Goal: Task Accomplishment & Management: Manage account settings

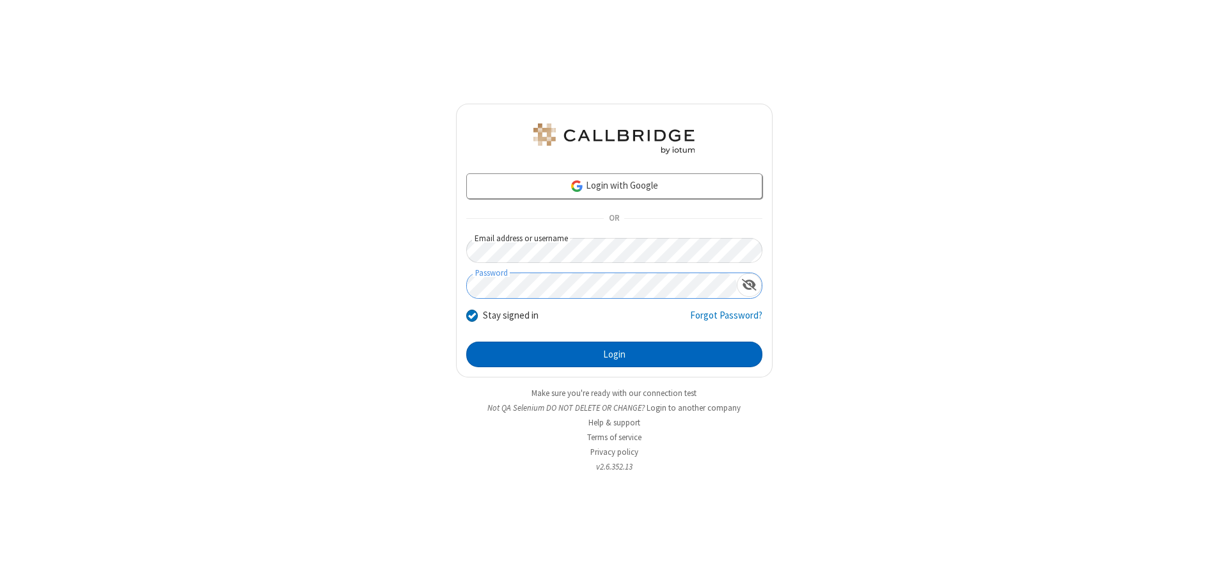
click at [614, 354] on button "Login" at bounding box center [614, 355] width 296 height 26
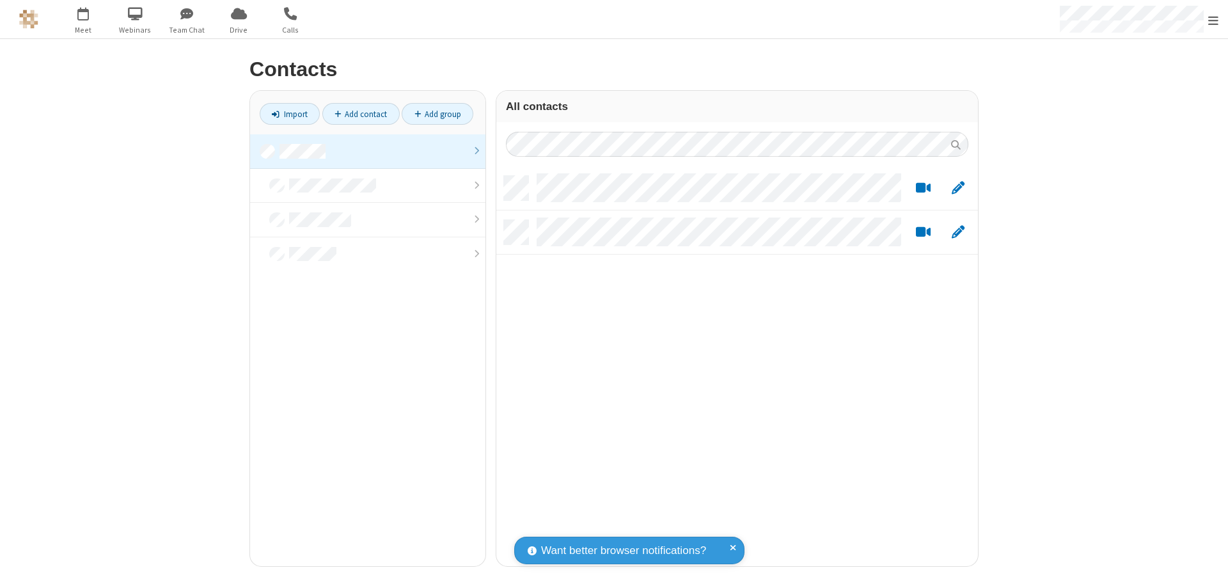
scroll to position [390, 472]
click at [368, 151] on link at bounding box center [367, 151] width 235 height 35
click at [361, 114] on link "Add contact" at bounding box center [360, 114] width 77 height 22
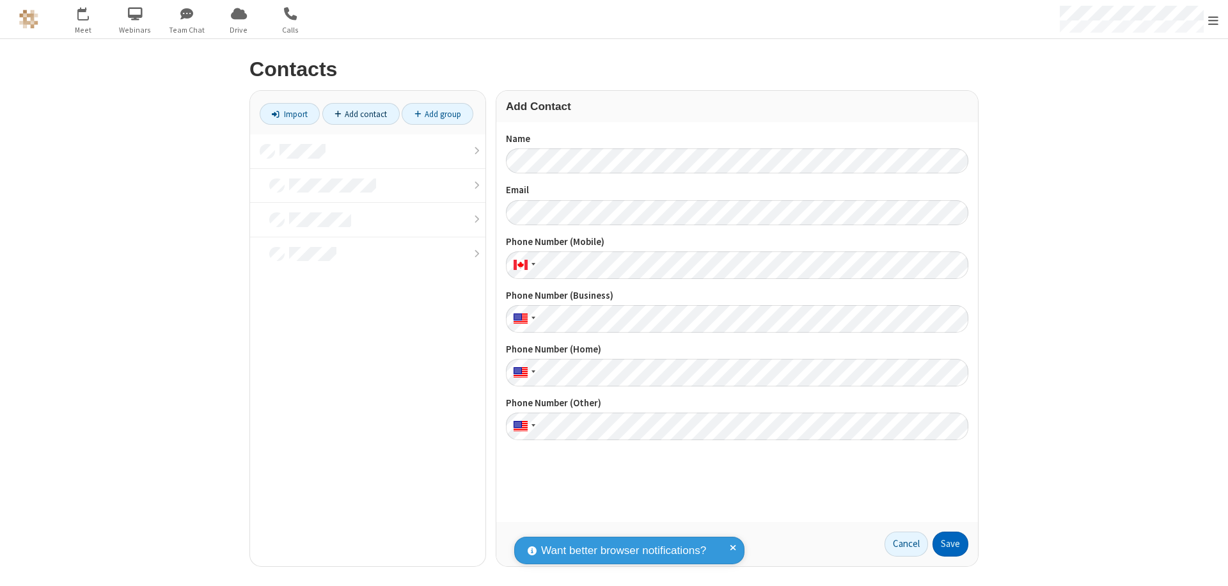
click at [950, 544] on button "Save" at bounding box center [951, 545] width 36 height 26
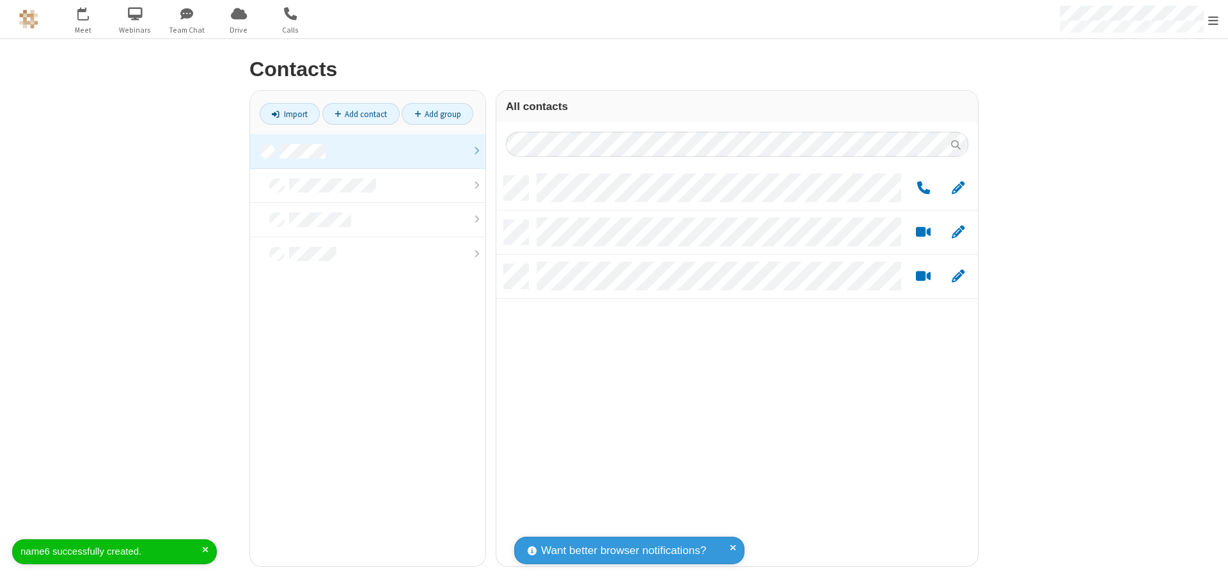
scroll to position [390, 472]
